Goal: Information Seeking & Learning: Find specific fact

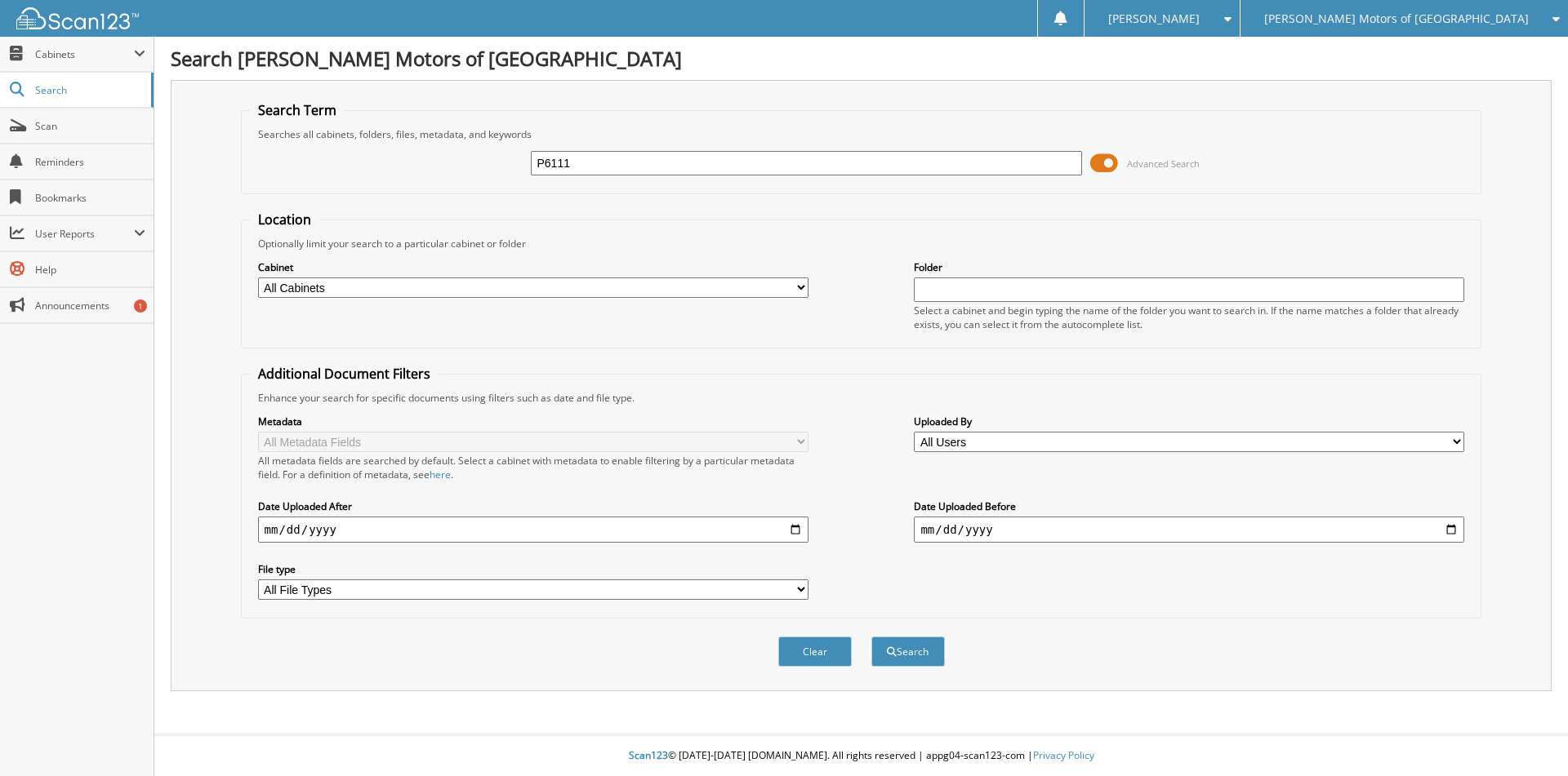
type input "P6111"
click at [871, 637] on button "Search" at bounding box center [908, 652] width 74 height 30
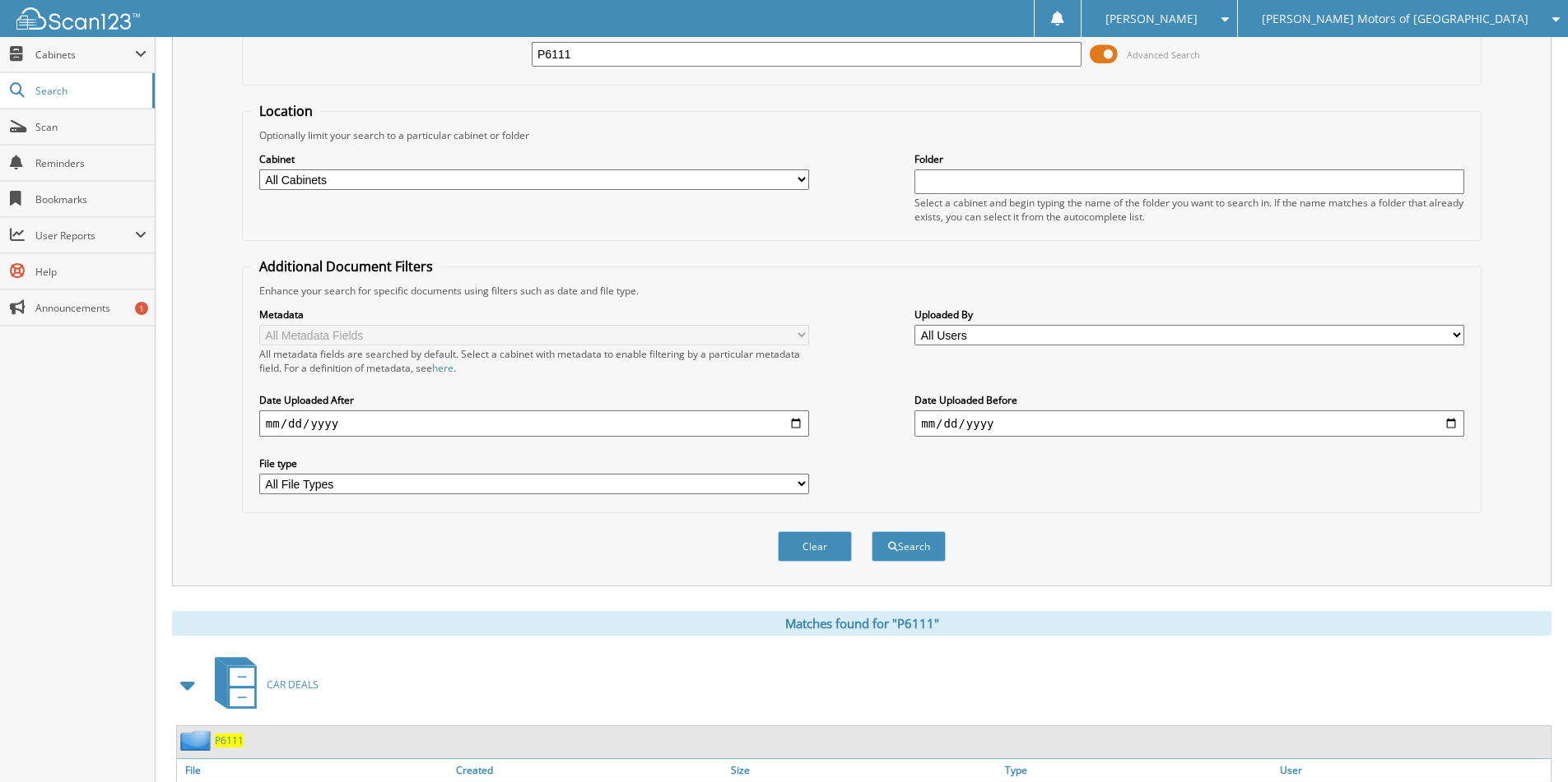
scroll to position [229, 0]
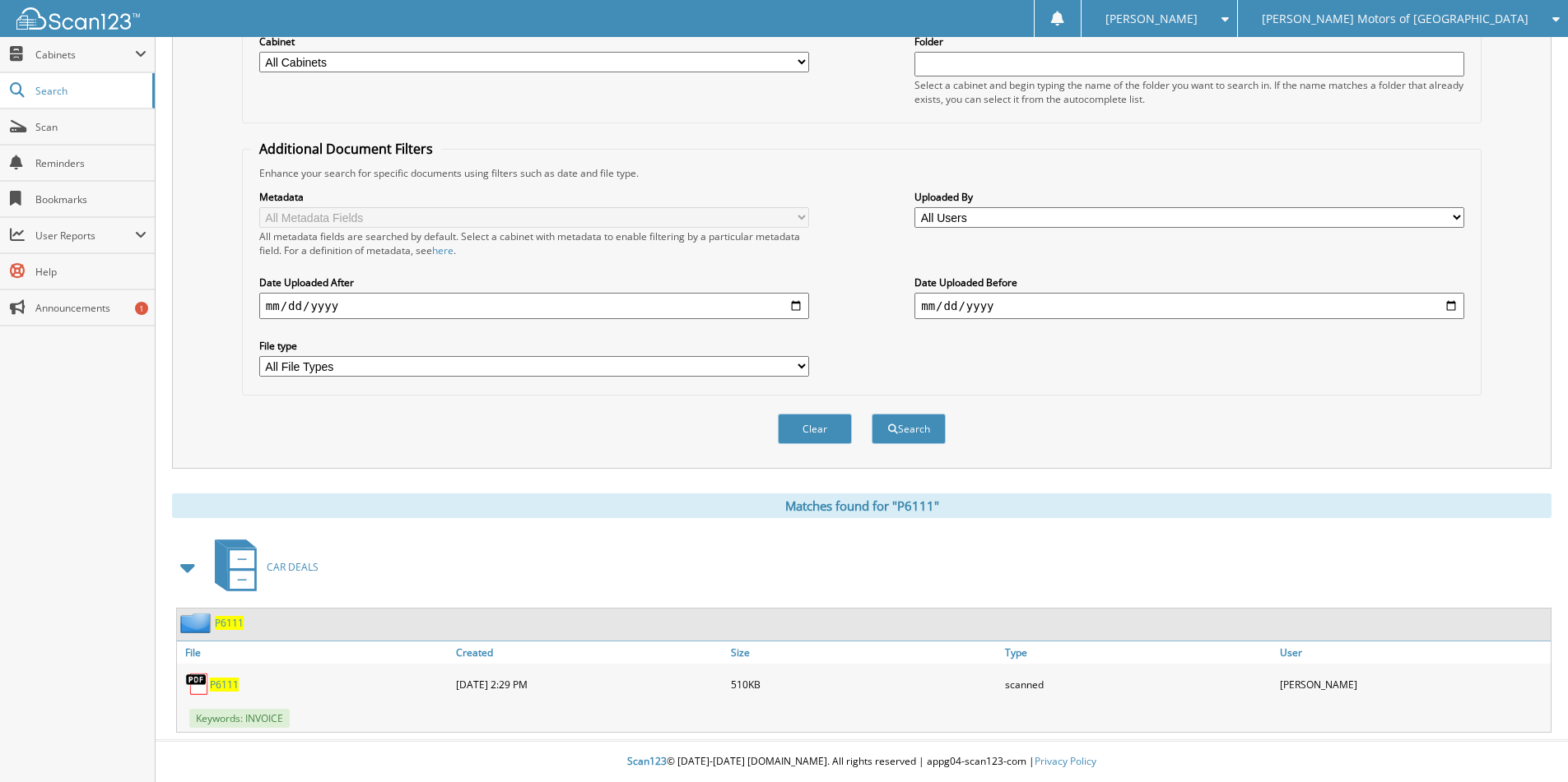
click at [228, 620] on span "P6111" at bounding box center [229, 623] width 29 height 14
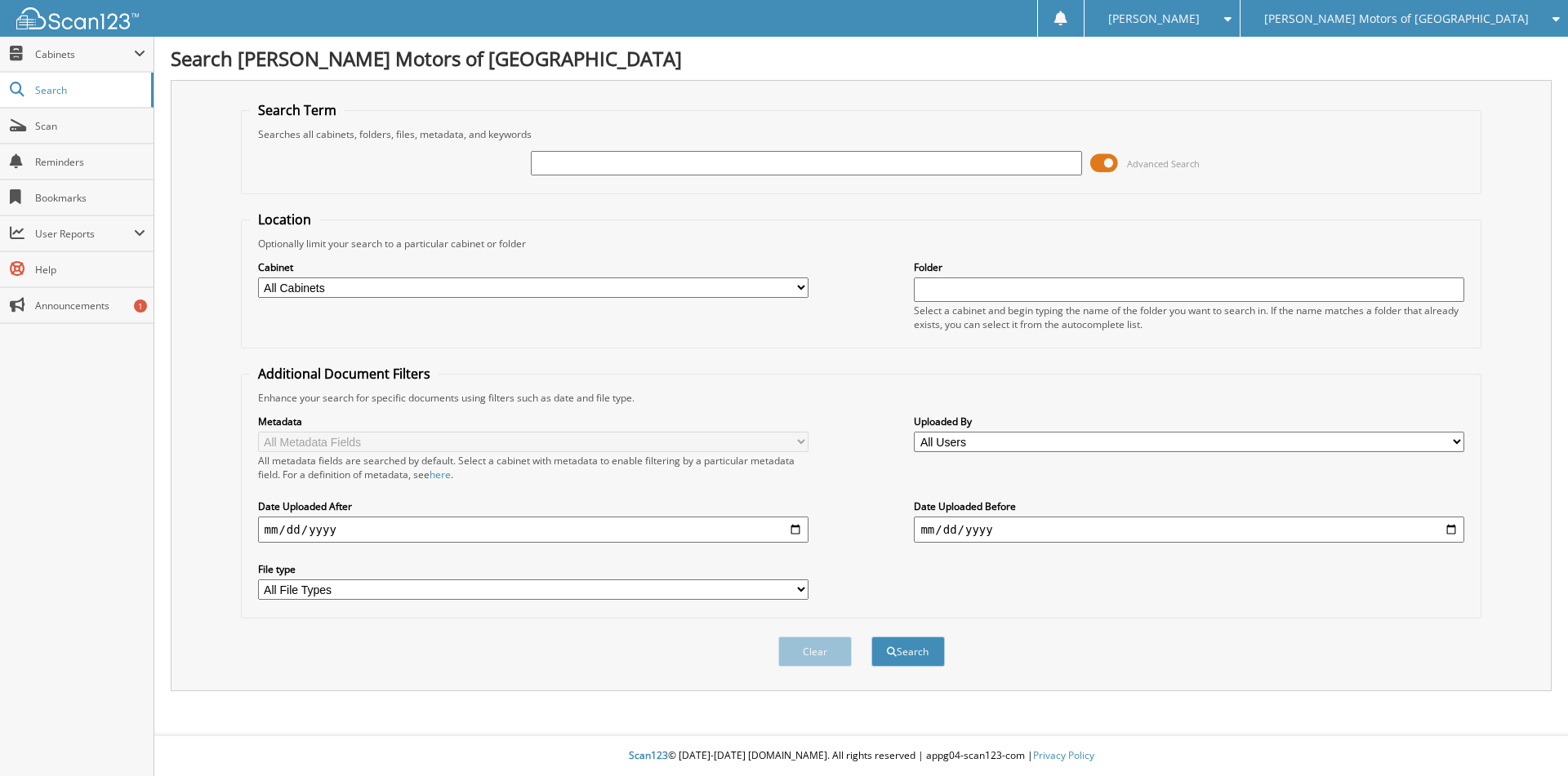
click at [649, 165] on input "text" at bounding box center [806, 164] width 550 height 25
type input "333118"
click at [871, 637] on button "Search" at bounding box center [908, 652] width 74 height 30
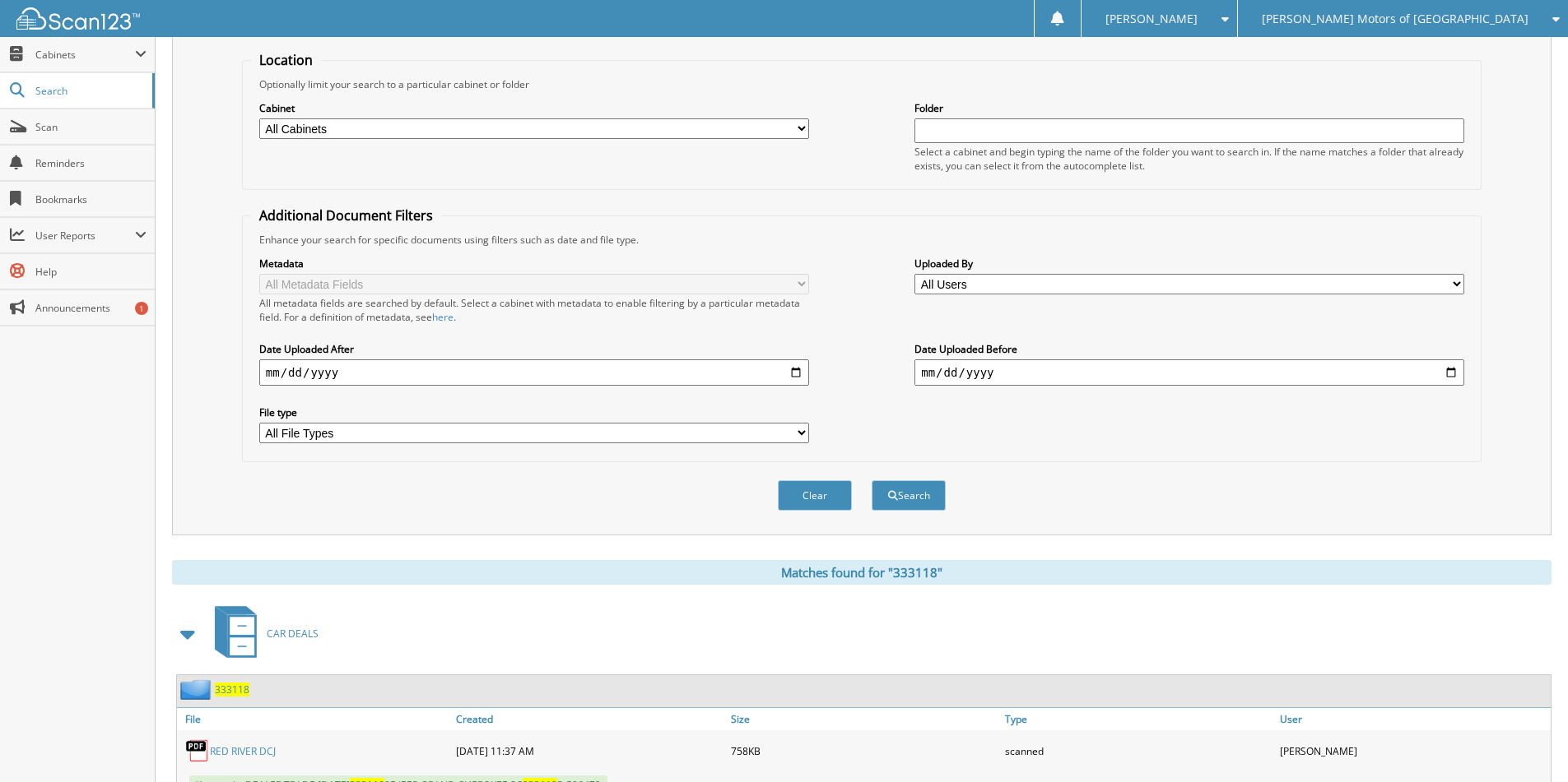
scroll to position [297, 0]
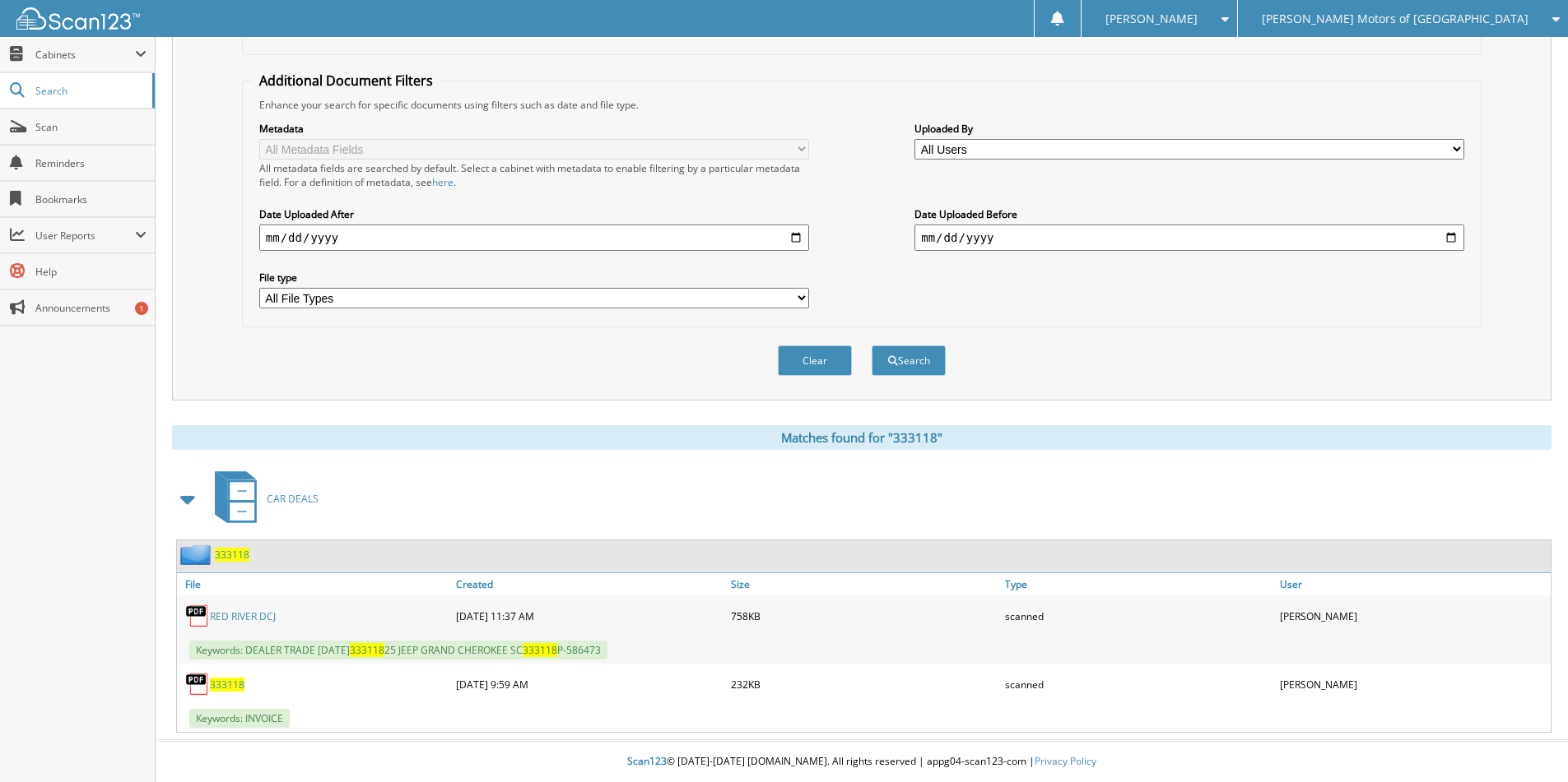
drag, startPoint x: 227, startPoint y: 558, endPoint x: 311, endPoint y: 543, distance: 85.3
click at [228, 558] on span "333118" at bounding box center [232, 555] width 35 height 14
